Goal: Transaction & Acquisition: Download file/media

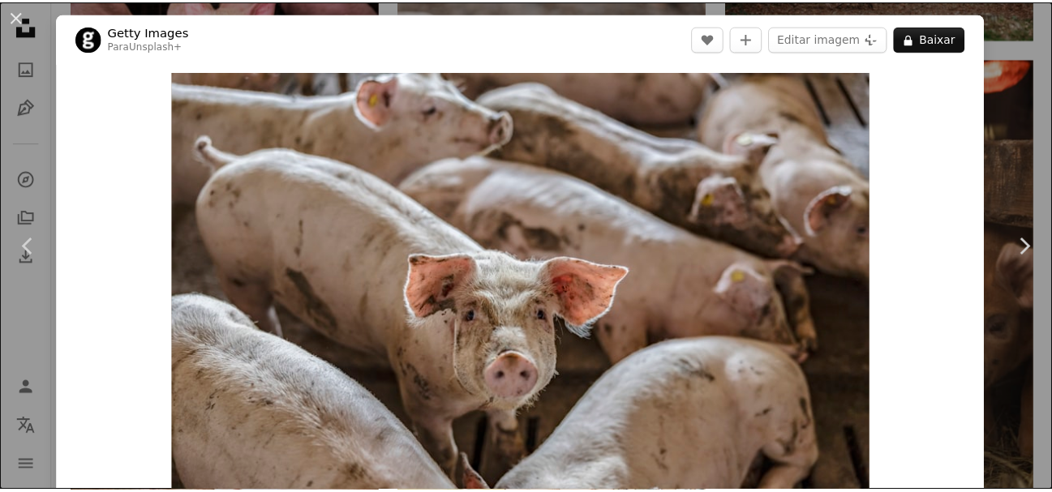
scroll to position [1054, 0]
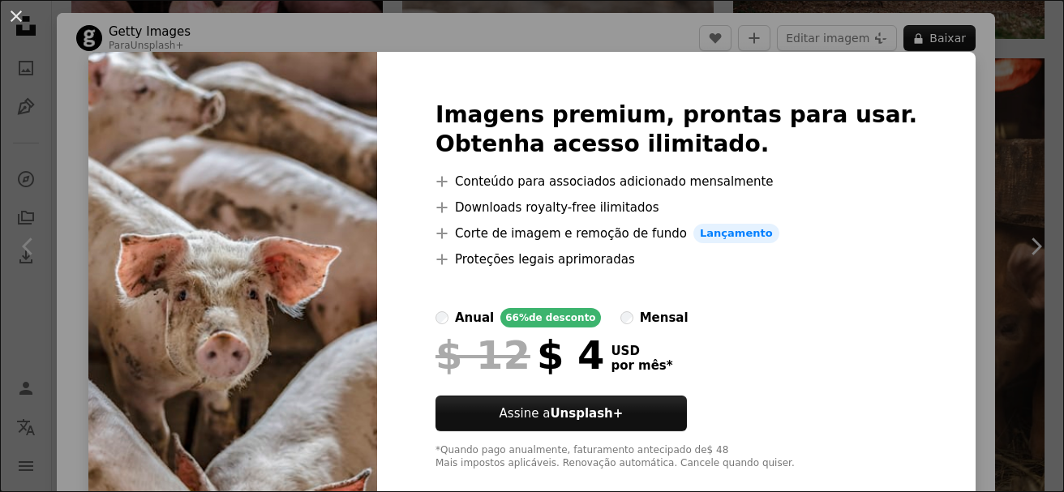
click at [962, 143] on div "An X shape Imagens premium, prontas para usar. Obtenha acesso ilimitado. A plus…" at bounding box center [532, 246] width 1064 height 492
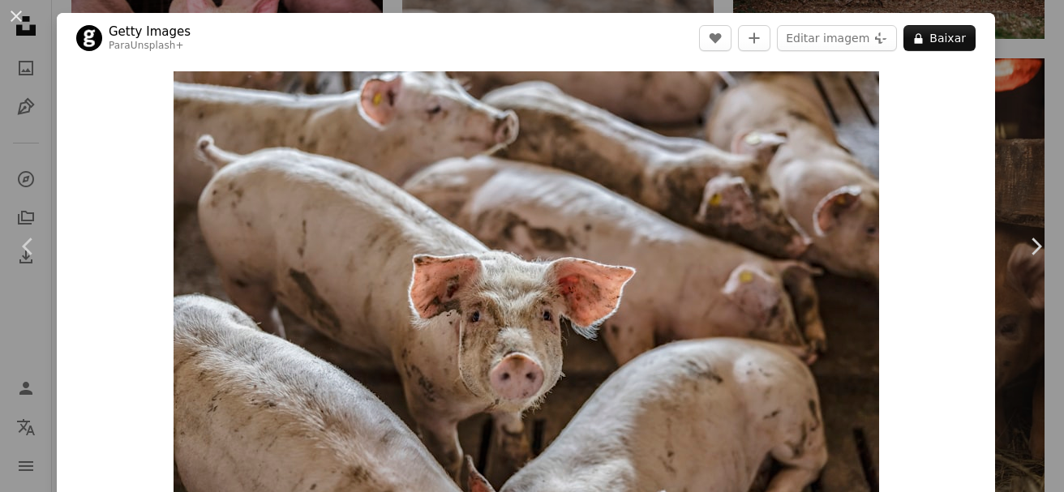
click at [1049, 79] on div "An X shape Chevron left Chevron right Getty Images Para Unsplash+ A heart A plu…" at bounding box center [532, 246] width 1064 height 492
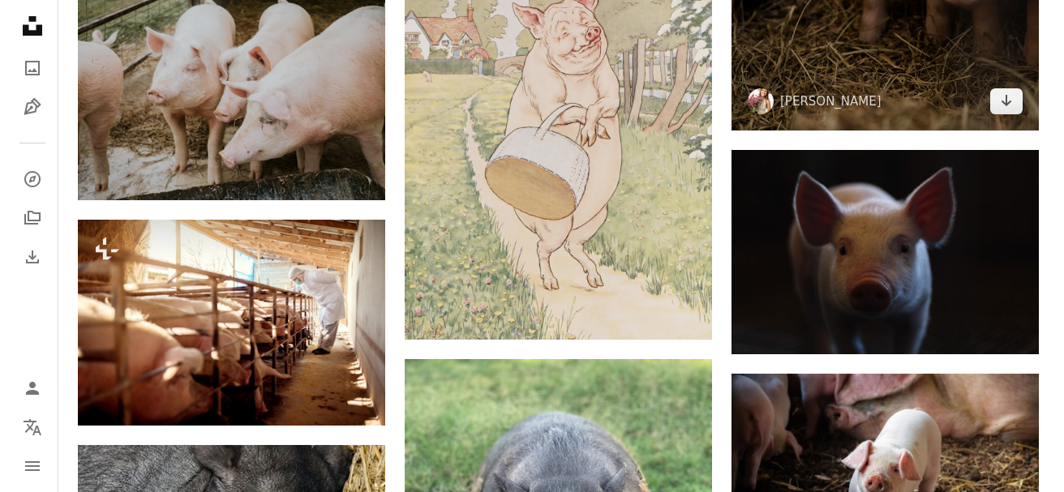
scroll to position [1379, 0]
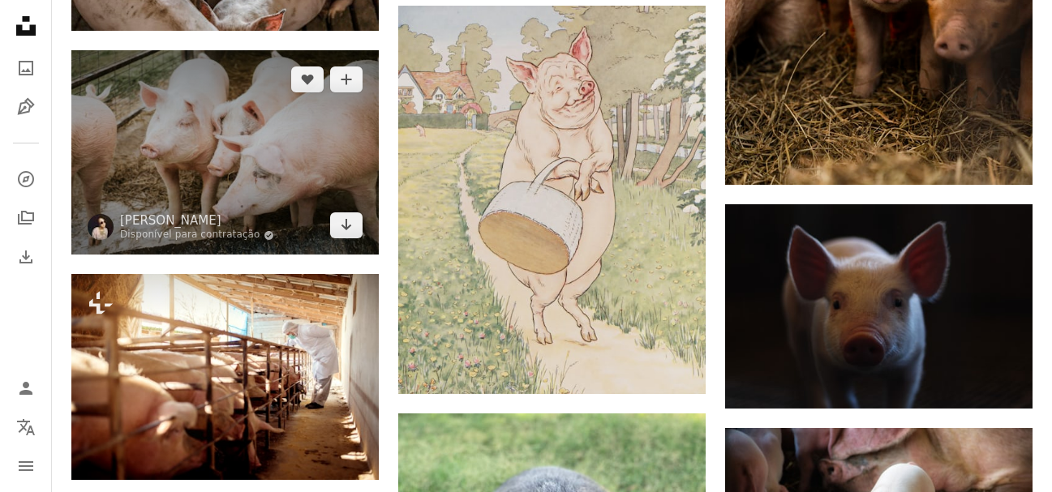
click at [325, 119] on img at bounding box center [224, 152] width 307 height 204
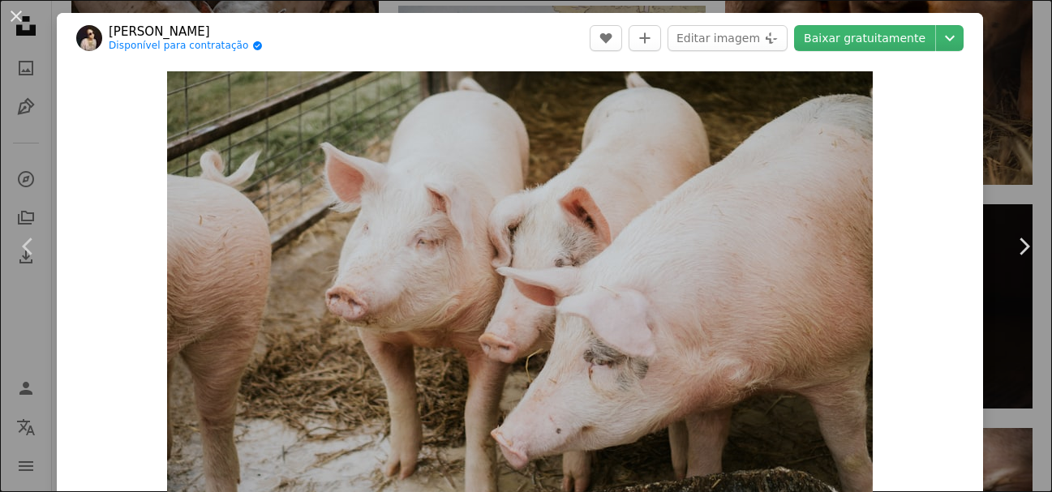
click at [924, 51] on header "[PERSON_NAME] Disponível para contratação A checkmark inside of a circle A hear…" at bounding box center [520, 38] width 926 height 50
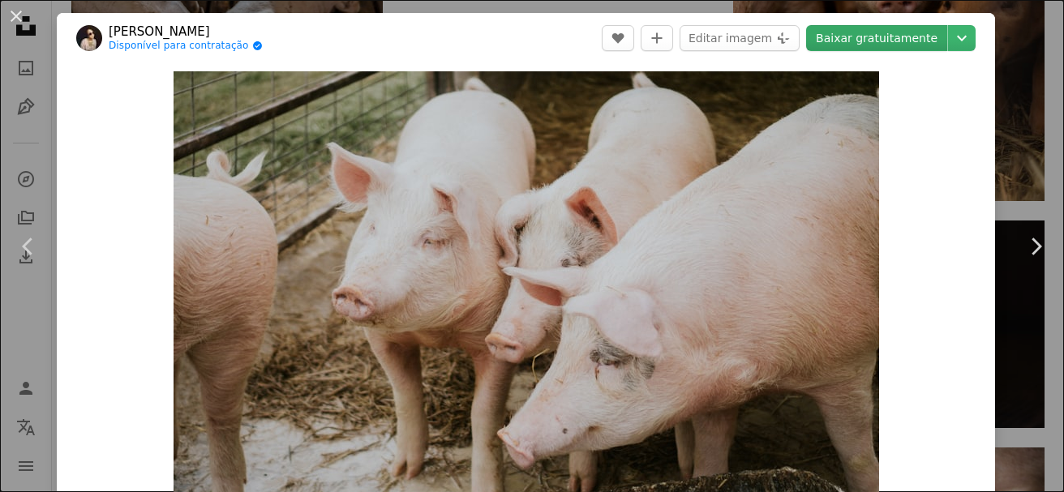
click at [916, 44] on link "Baixar gratuitamente" at bounding box center [876, 38] width 141 height 26
